Goal: Task Accomplishment & Management: Manage account settings

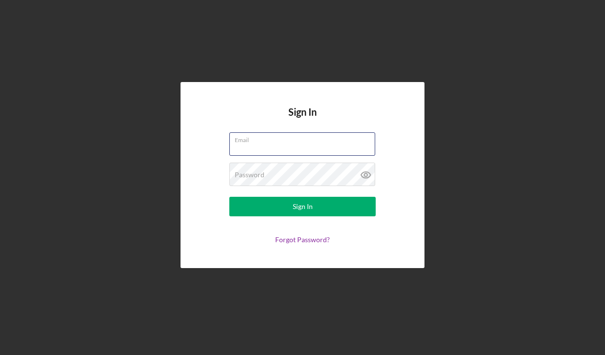
type input "[EMAIL_ADDRESS][DOMAIN_NAME]"
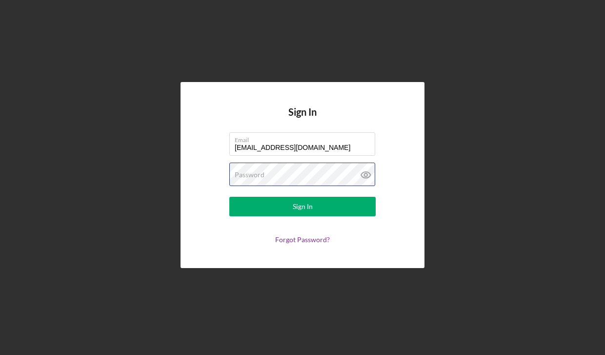
click at [303, 207] on button "Sign In" at bounding box center [302, 207] width 146 height 20
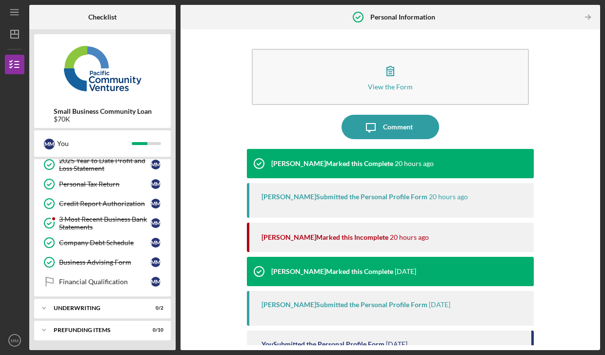
scroll to position [228, 0]
click at [134, 284] on div "Financial Qualification" at bounding box center [105, 282] width 92 height 8
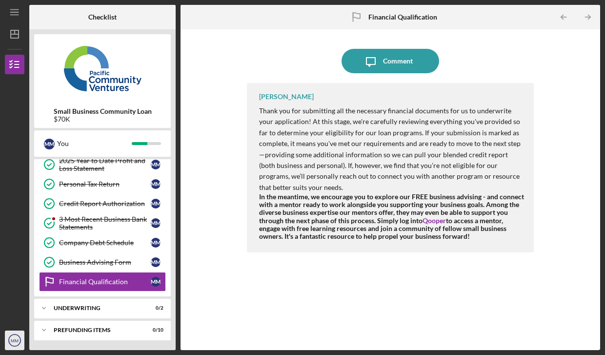
click at [15, 339] on text "MM" at bounding box center [15, 340] width 8 height 5
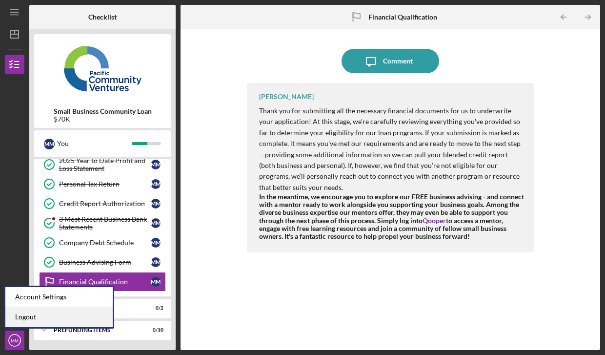
click at [19, 320] on link "Logout" at bounding box center [58, 317] width 107 height 20
